Goal: Use online tool/utility: Utilize a website feature to perform a specific function

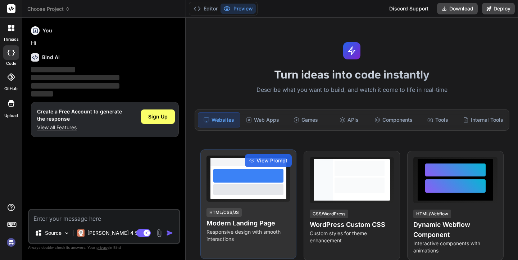
click at [261, 227] on h4 "Modern Landing Page" at bounding box center [249, 223] width 84 height 10
click at [275, 162] on span "View Prompt" at bounding box center [272, 160] width 31 height 7
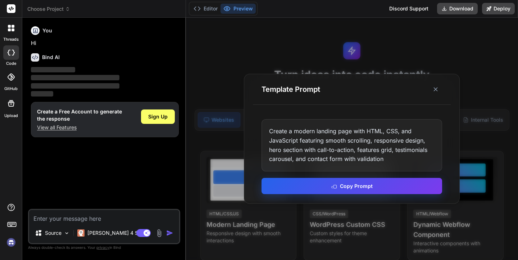
click at [315, 184] on button "Copy Prompt" at bounding box center [352, 186] width 181 height 16
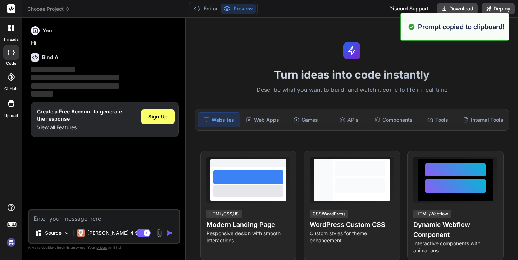
click at [67, 218] on textarea at bounding box center [104, 216] width 150 height 13
paste textarea "Create a modern landing page with HTML, CSS, and JavaScript featuring smooth sc…"
type textarea "Create a modern landing page with HTML, CSS, and JavaScript featuring smooth sc…"
type textarea "x"
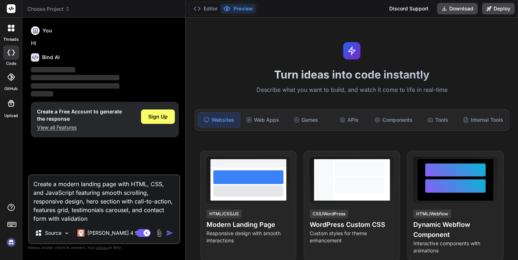
type textarea "Create a modern landing page with HTML, CSS, and JavaScript featuring smooth sc…"
click at [171, 233] on img "button" at bounding box center [169, 232] width 7 height 7
click at [159, 116] on span "Sign Up" at bounding box center [157, 116] width 19 height 7
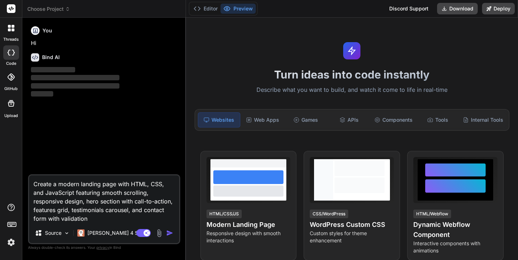
click at [170, 232] on img "button" at bounding box center [169, 232] width 7 height 7
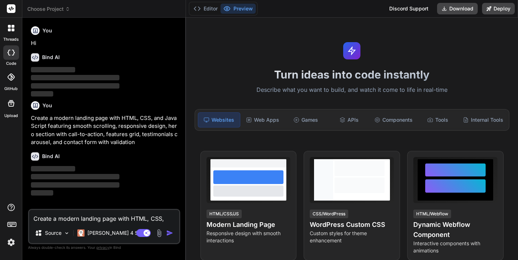
type textarea "x"
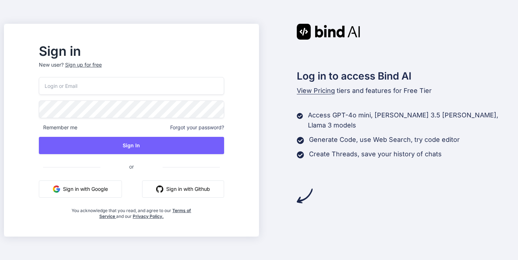
click at [117, 185] on button "Sign in with Google" at bounding box center [80, 188] width 83 height 17
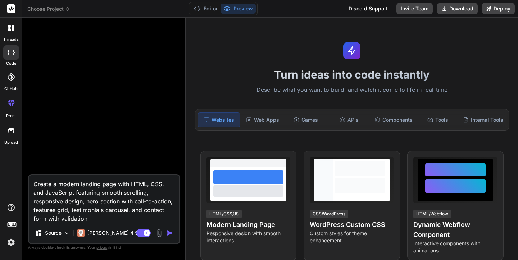
type textarea "x"
click at [397, 123] on div "Components" at bounding box center [394, 119] width 44 height 15
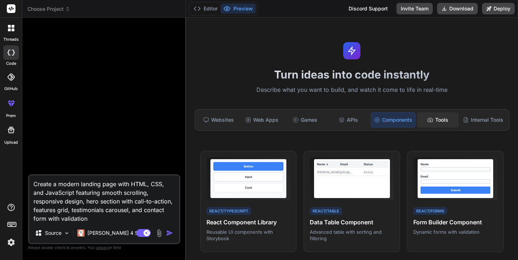
click at [444, 120] on div "Tools" at bounding box center [438, 119] width 42 height 15
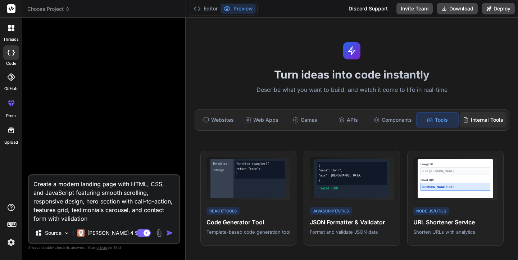
click at [476, 123] on div "Internal Tools" at bounding box center [483, 119] width 46 height 15
